Goal: Information Seeking & Learning: Learn about a topic

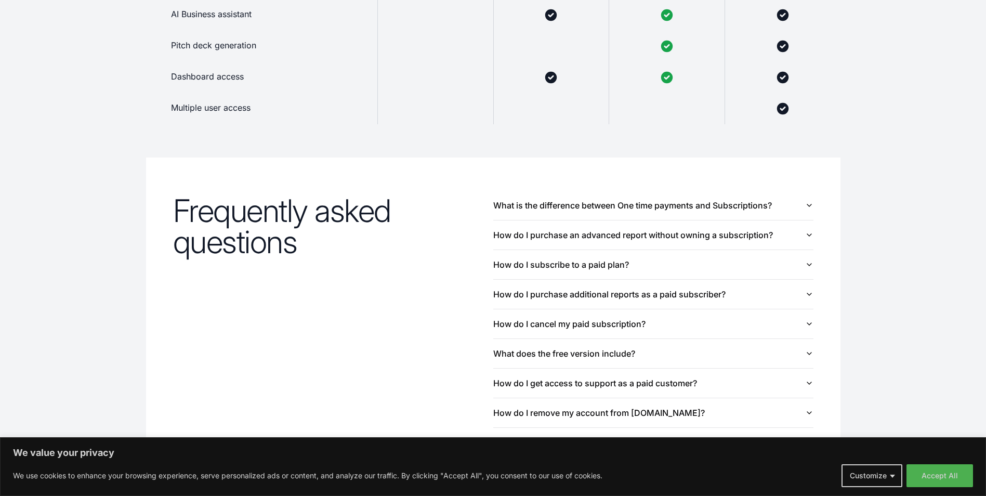
scroll to position [987, 0]
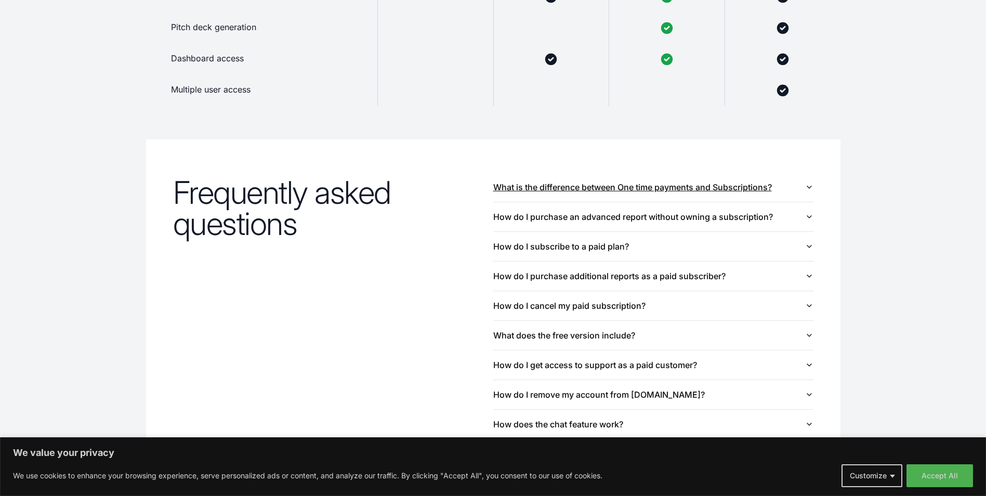
click at [805, 181] on button "What is the difference between One time payments and Subscriptions?" at bounding box center [653, 187] width 320 height 29
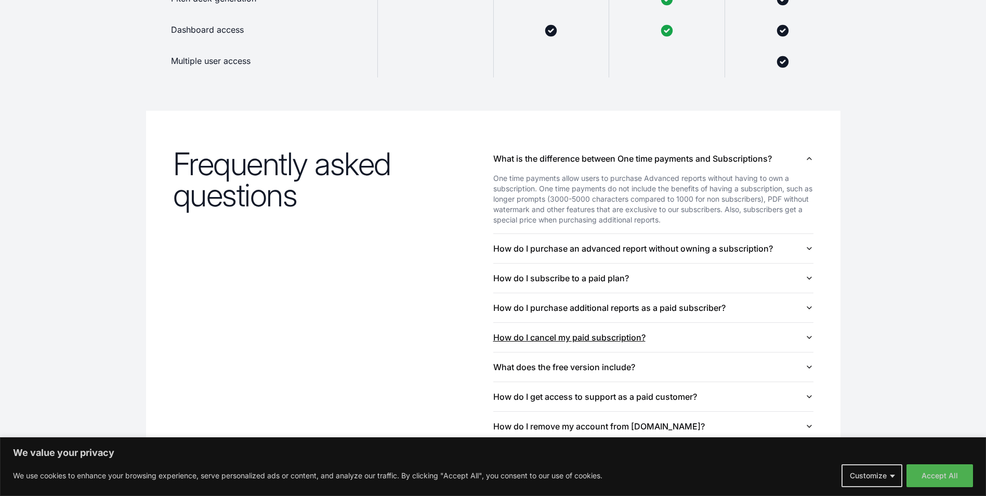
scroll to position [1039, 0]
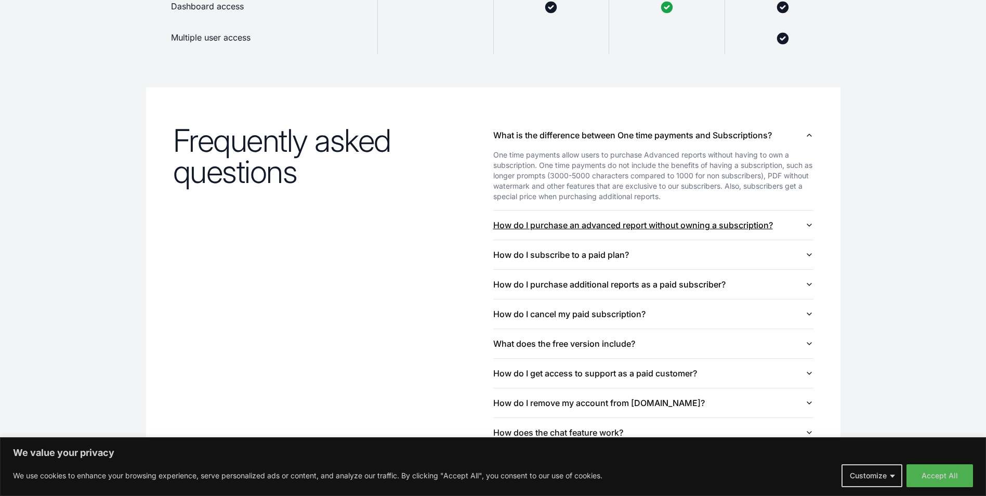
click at [625, 223] on button "How do I purchase an advanced report without owning a subscription?" at bounding box center [653, 224] width 320 height 29
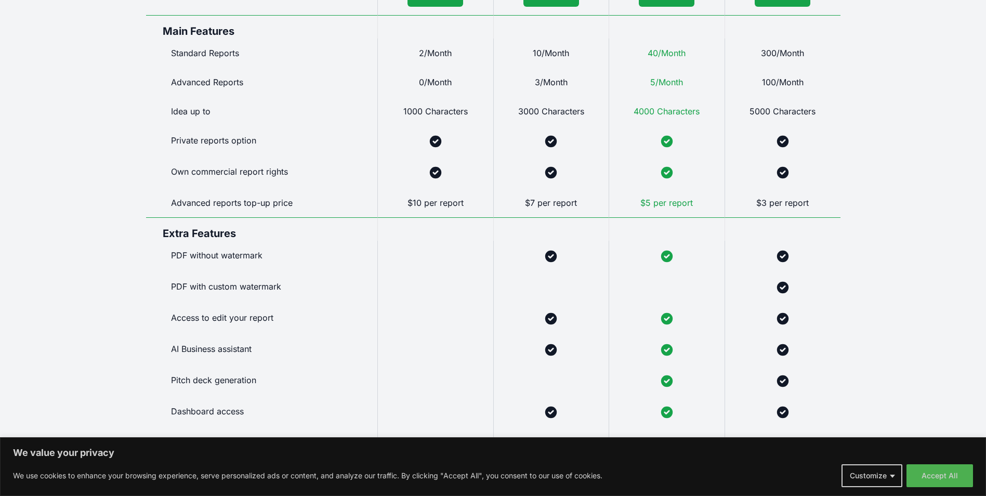
scroll to position [0, 0]
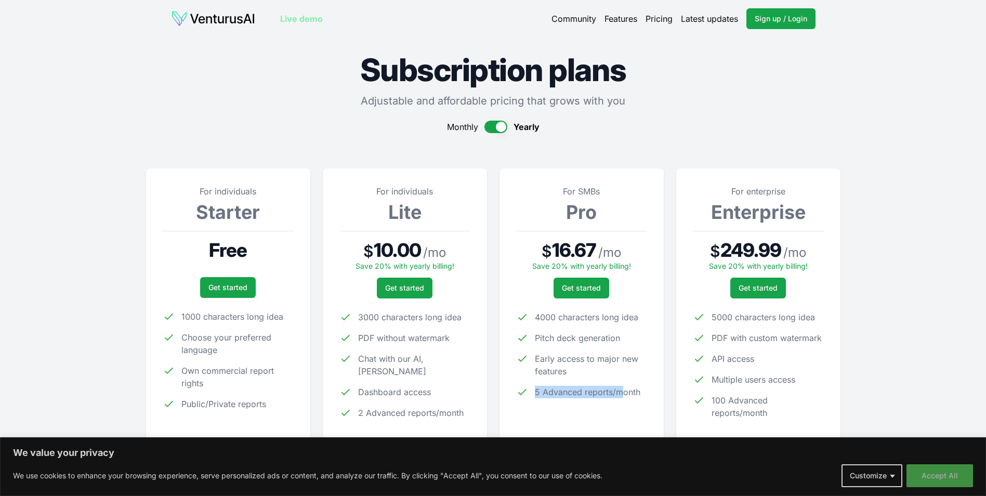
click at [942, 484] on button "Accept All" at bounding box center [939, 475] width 67 height 23
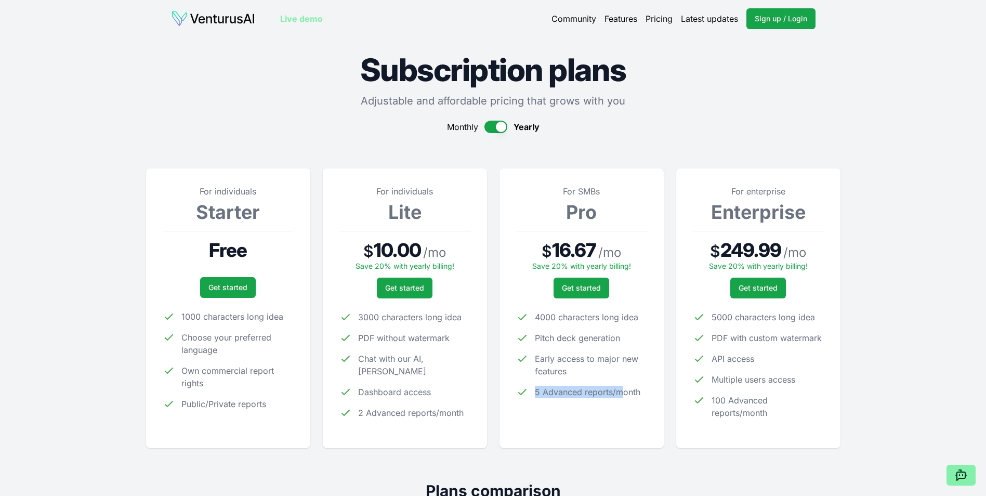
click at [310, 17] on link "Live demo" at bounding box center [301, 18] width 43 height 12
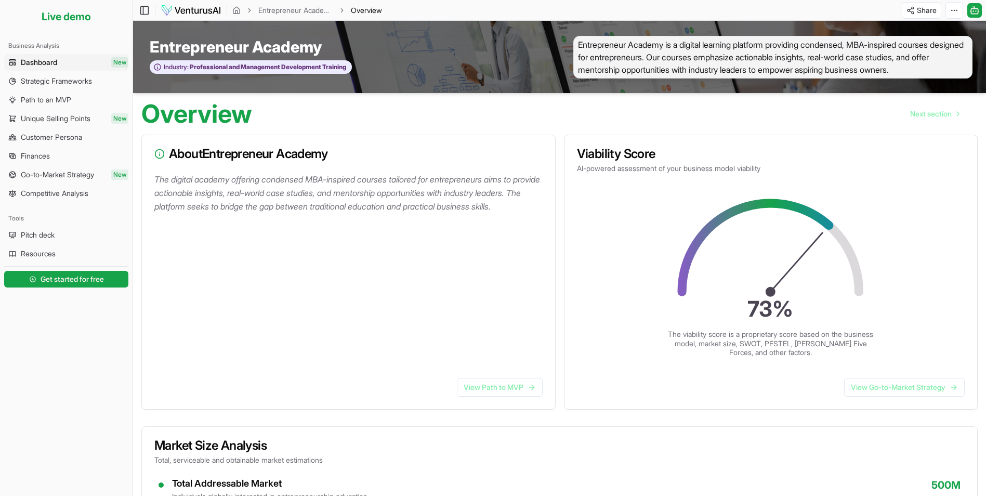
click at [50, 58] on span "Dashboard" at bounding box center [39, 62] width 36 height 10
click at [52, 80] on span "Strategic Frameworks" at bounding box center [56, 81] width 71 height 10
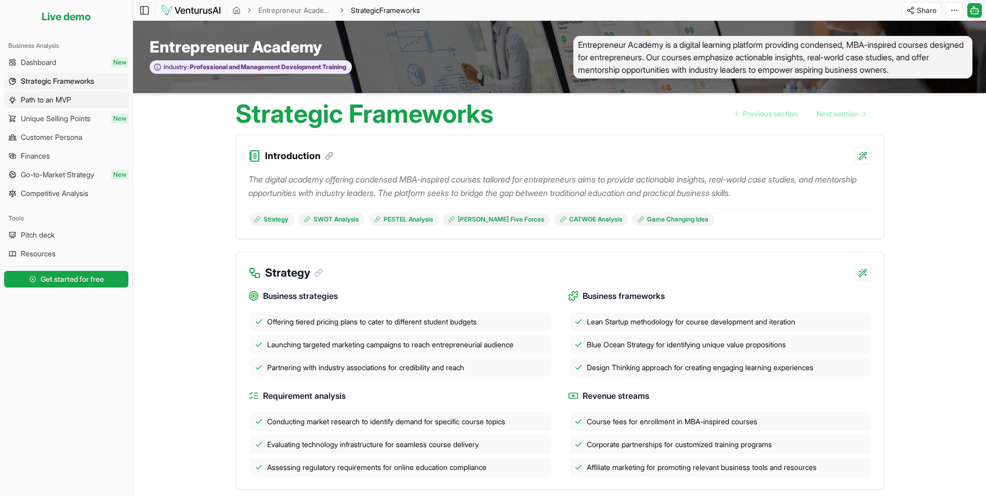
click at [53, 103] on span "Path to an MVP" at bounding box center [46, 100] width 50 height 10
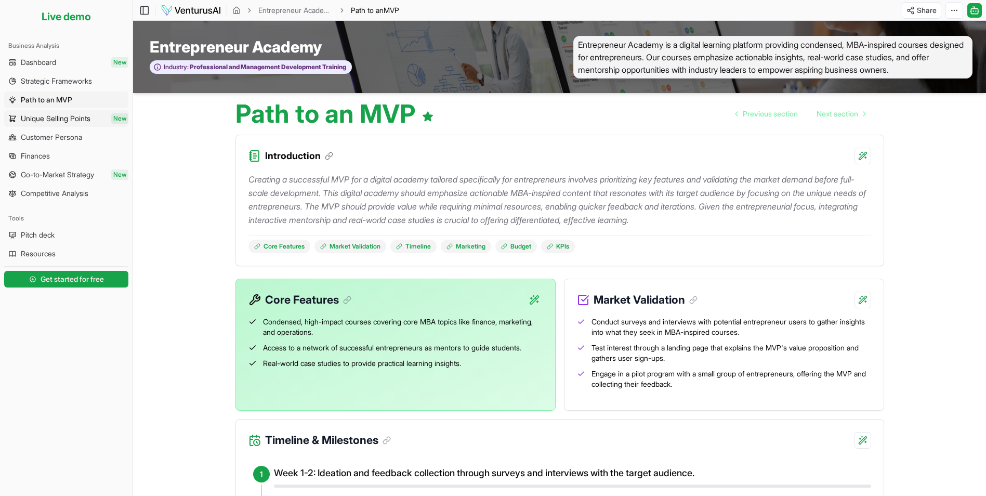
click at [55, 121] on span "Unique Selling Points" at bounding box center [56, 118] width 70 height 10
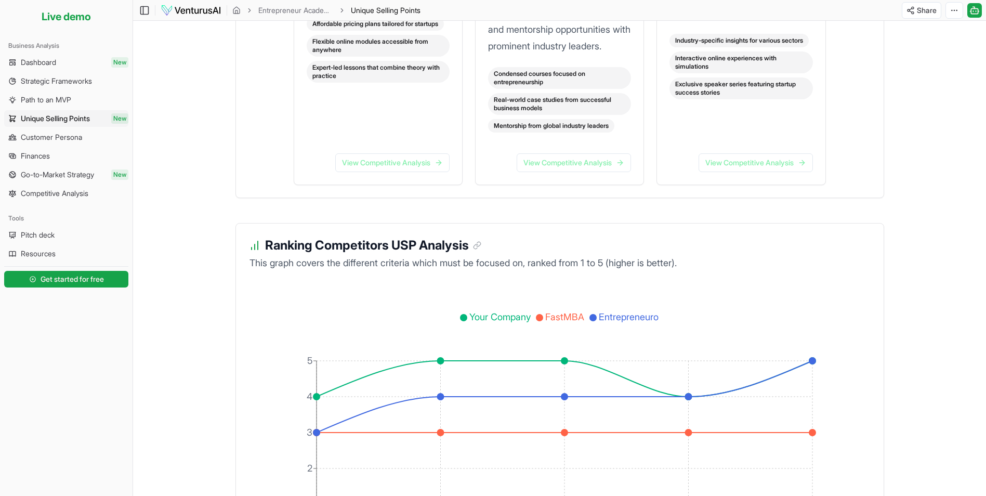
scroll to position [1559, 0]
